Goal: Check status

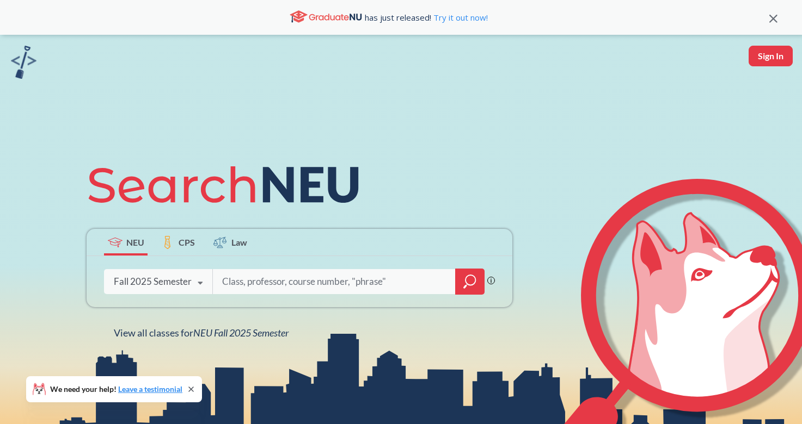
type input "5"
type input "4501"
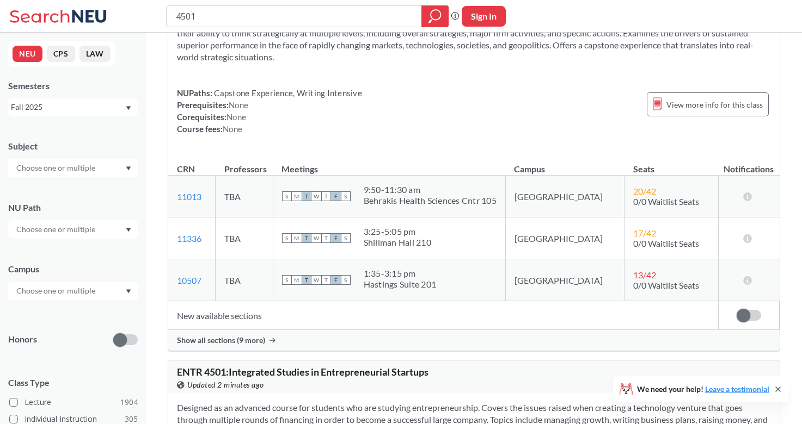
scroll to position [87, 0]
click at [255, 339] on span "Show all sections (9 more)" at bounding box center [221, 340] width 88 height 10
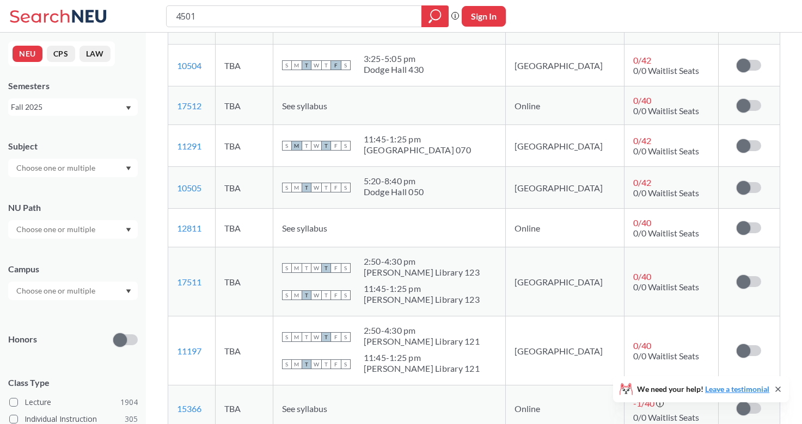
scroll to position [344, 0]
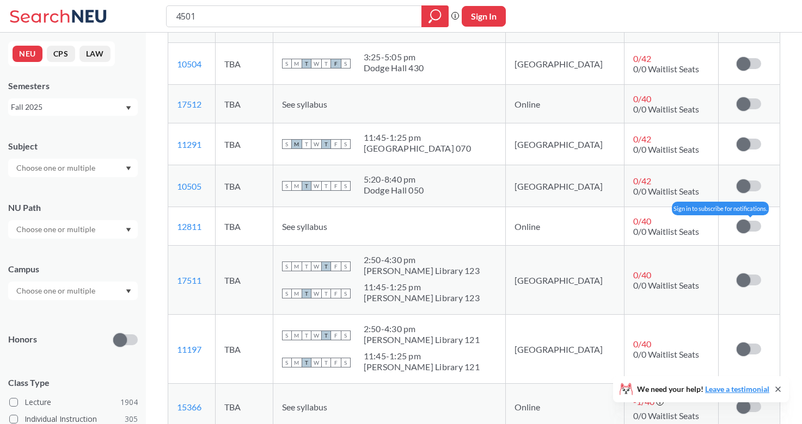
click at [744, 227] on span at bounding box center [743, 227] width 14 height 14
click at [736, 221] on input "checkbox" at bounding box center [736, 221] width 0 height 0
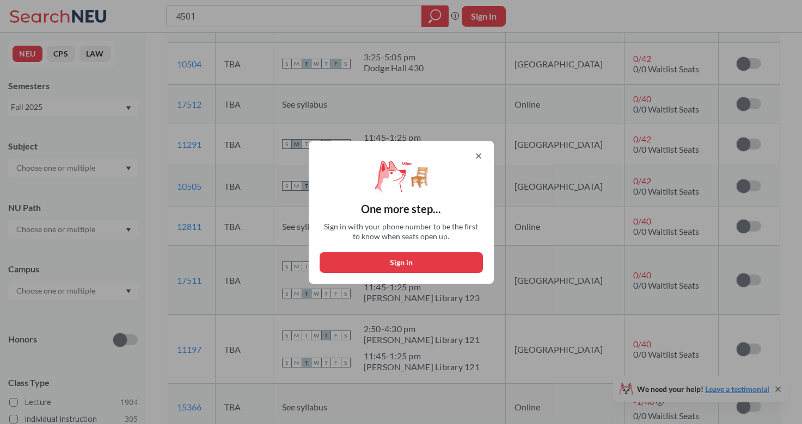
click at [415, 259] on button "Sign in" at bounding box center [400, 262] width 163 height 21
select select "US"
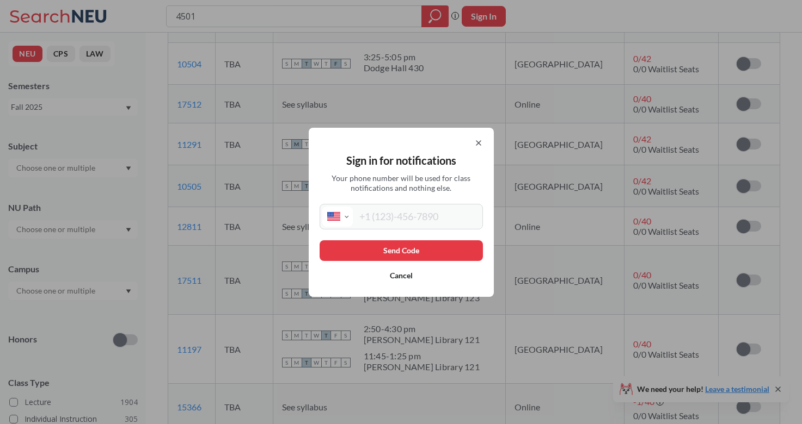
click at [415, 221] on input "tel" at bounding box center [416, 217] width 127 height 20
type input "[PHONE_NUMBER]"
click at [379, 247] on button "Send Code" at bounding box center [400, 251] width 163 height 21
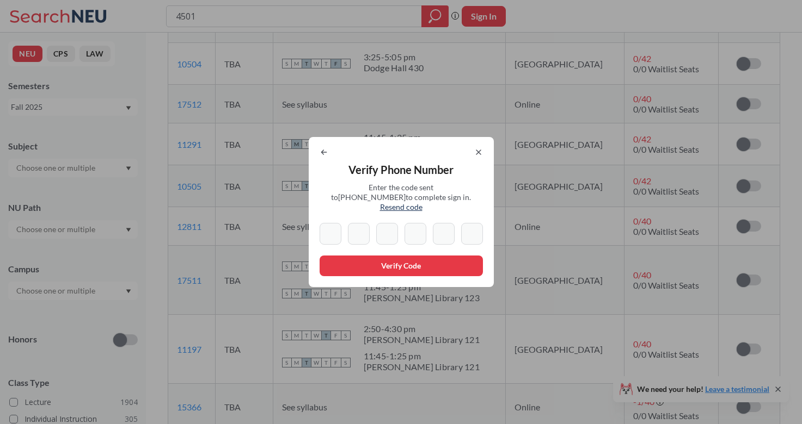
type input "8"
type input "7"
type input "6"
type input "3"
type input "6"
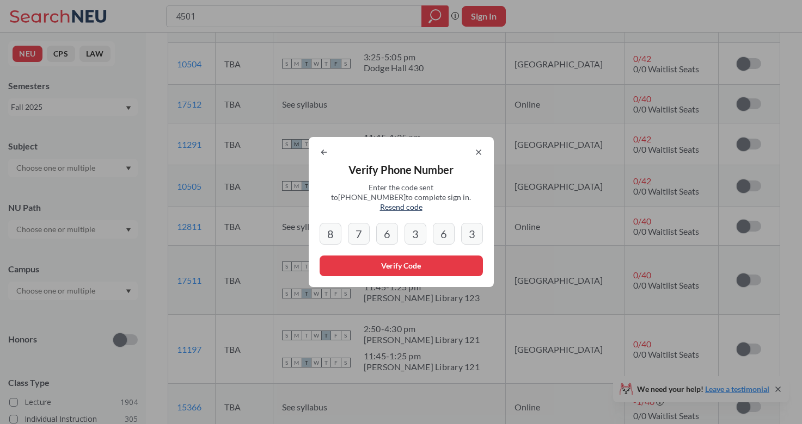
type input "3"
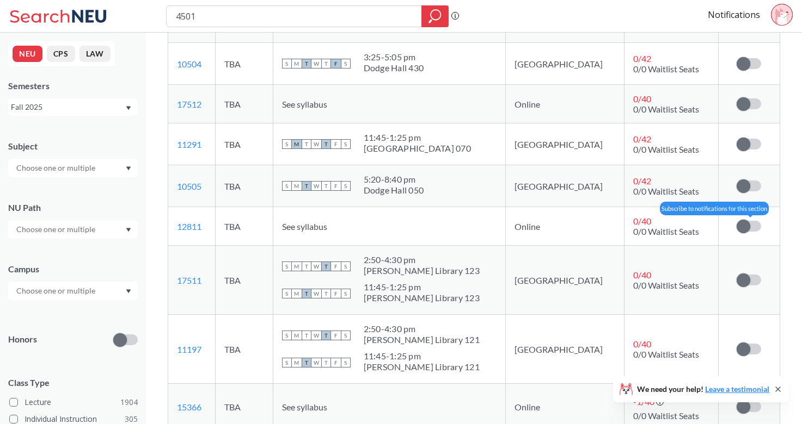
click at [747, 226] on span at bounding box center [743, 227] width 14 height 14
click at [736, 221] on input "checkbox" at bounding box center [736, 221] width 0 height 0
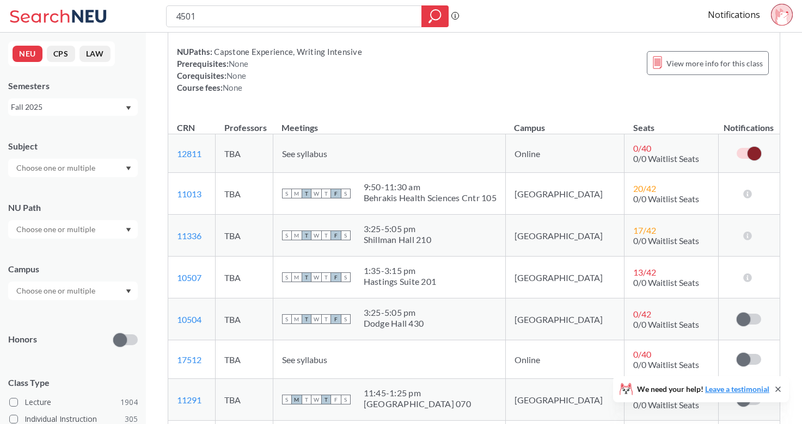
scroll to position [109, 0]
